Goal: Information Seeking & Learning: Learn about a topic

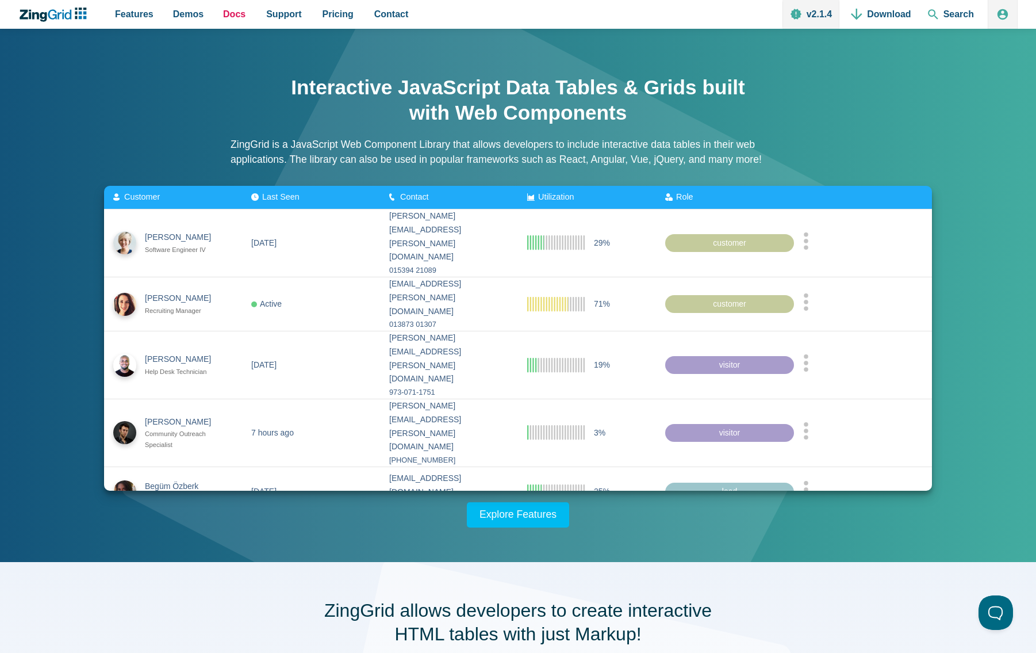
click at [232, 15] on span "Docs" at bounding box center [234, 14] width 22 height 16
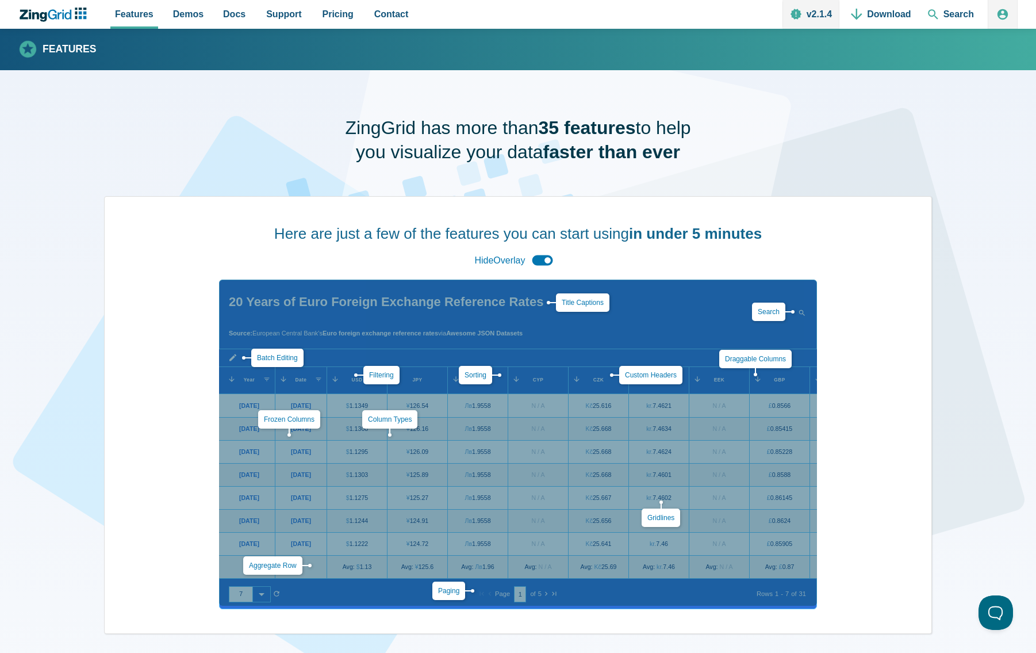
click at [63, 18] on icon "ZingChart Logo. Click to return to the homepage" at bounding box center [60, 14] width 24 height 10
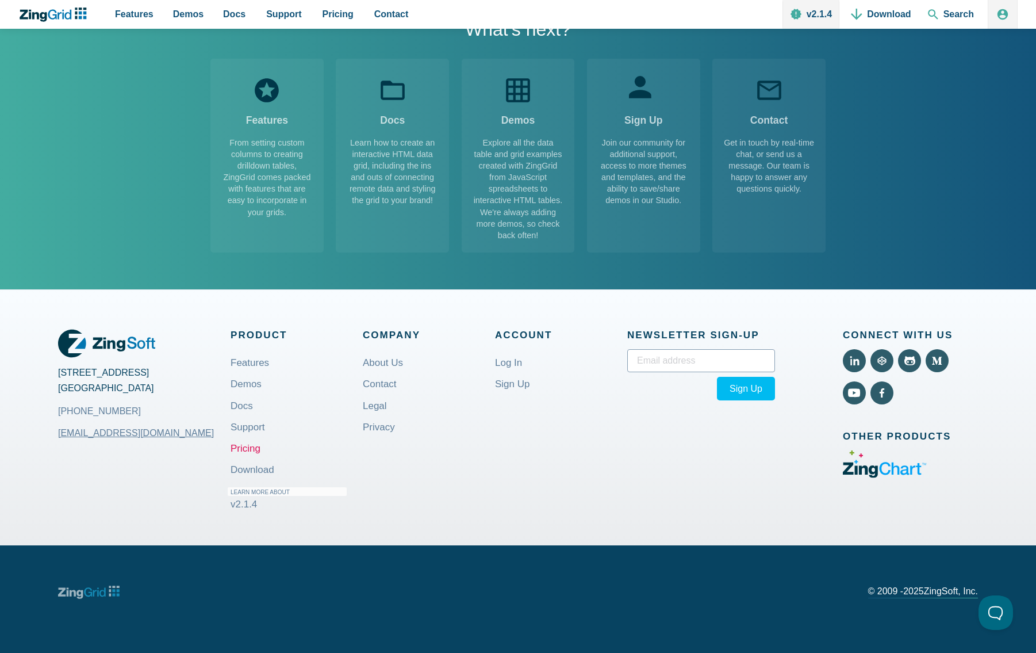
click at [232, 444] on link "Pricing" at bounding box center [246, 448] width 30 height 27
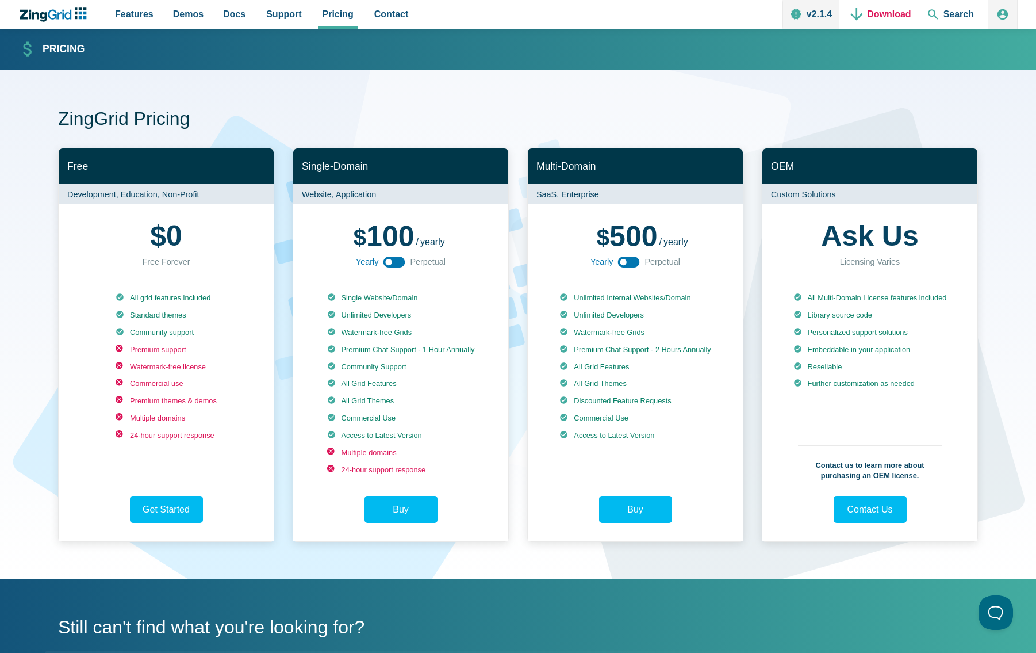
click at [877, 13] on link "Download" at bounding box center [880, 14] width 69 height 29
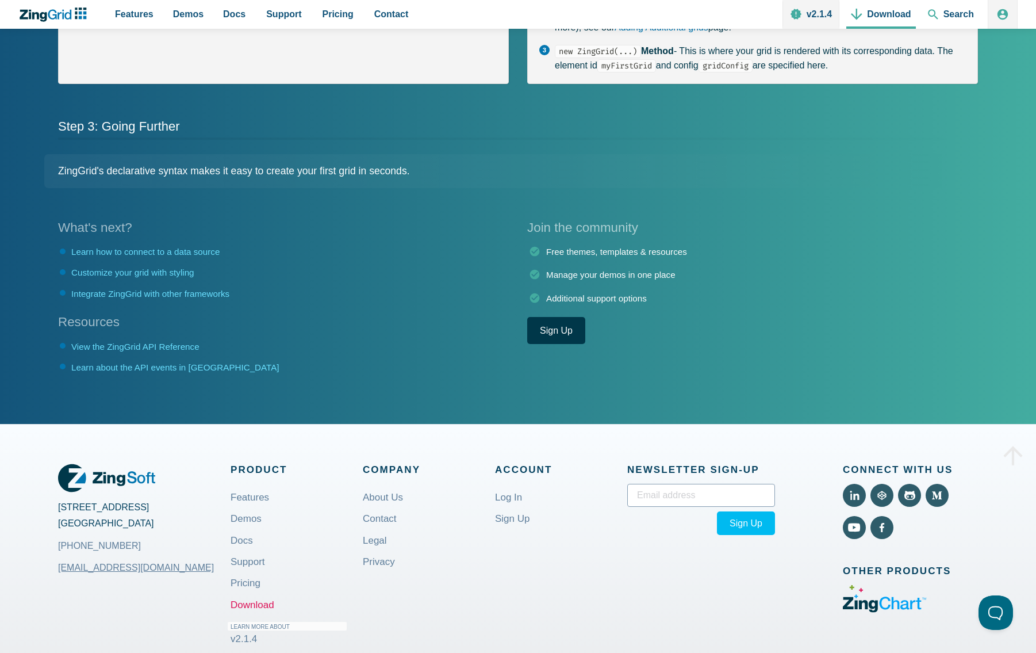
scroll to position [787, 0]
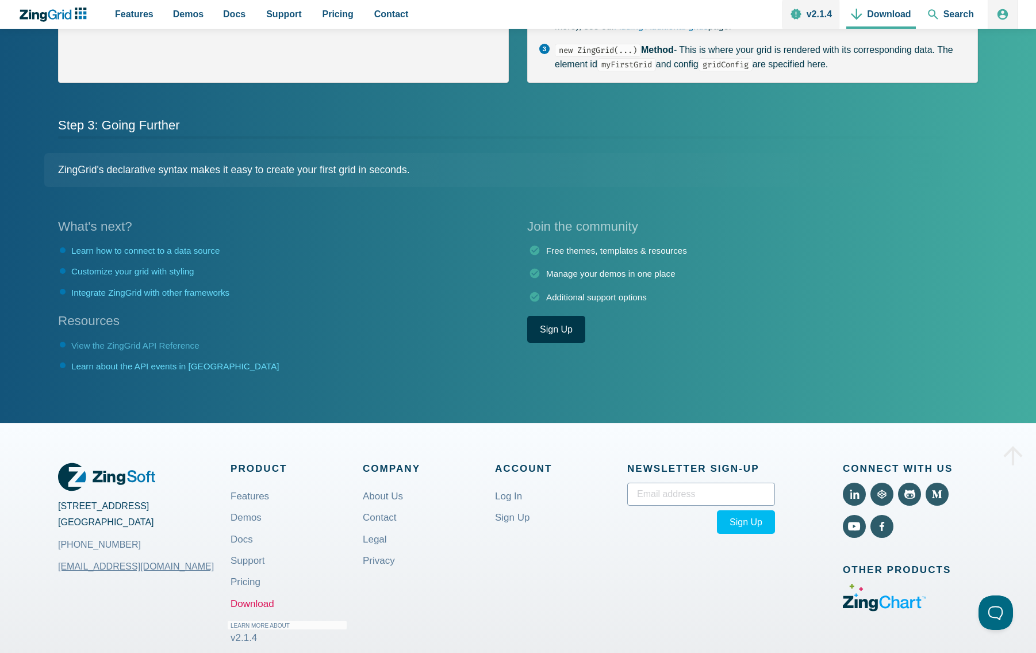
click at [151, 350] on link "View the ZingGrid API Reference" at bounding box center [135, 345] width 128 height 10
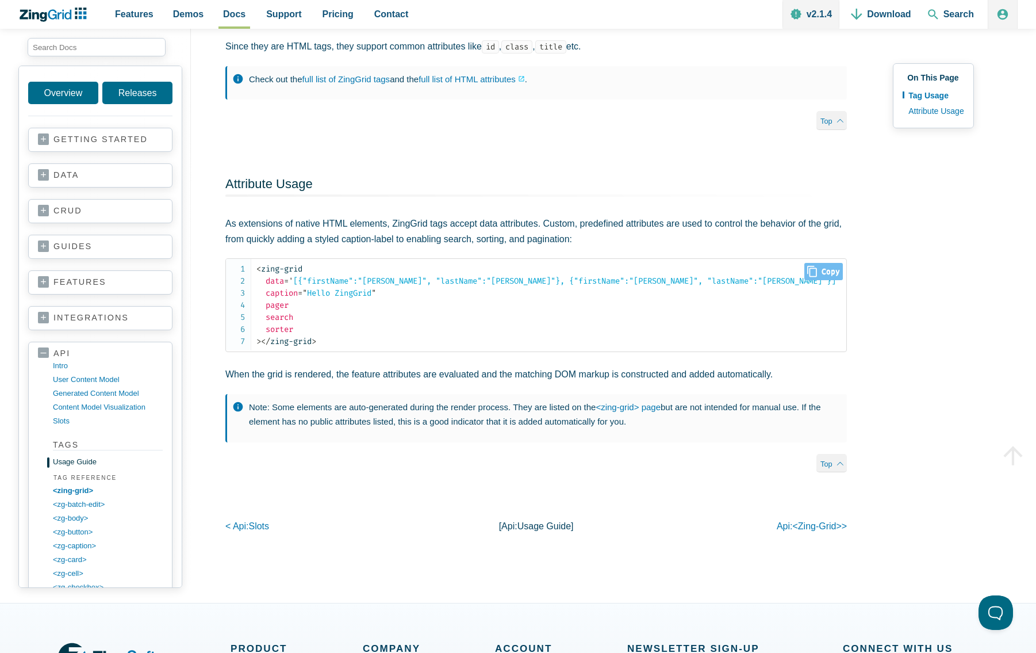
scroll to position [609, 0]
